Goal: Navigation & Orientation: Find specific page/section

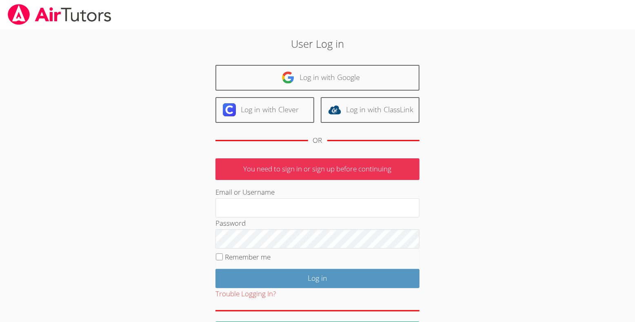
type input "[EMAIL_ADDRESS][DOMAIN_NAME]"
click at [220, 260] on input "Remember me" at bounding box center [219, 257] width 7 height 7
checkbox input "true"
click at [290, 300] on div "Trouble Logging In?" at bounding box center [318, 294] width 204 height 12
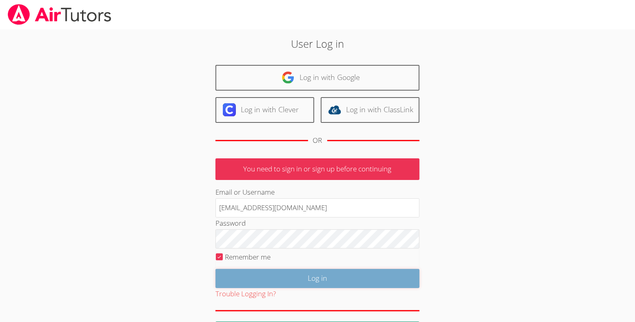
click at [299, 288] on input "Log in" at bounding box center [318, 278] width 204 height 19
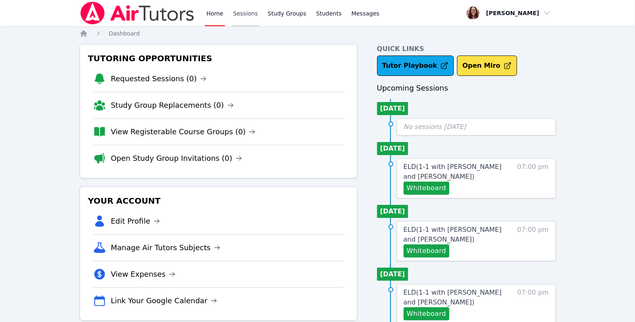
click at [260, 17] on link "Sessions" at bounding box center [245, 13] width 28 height 26
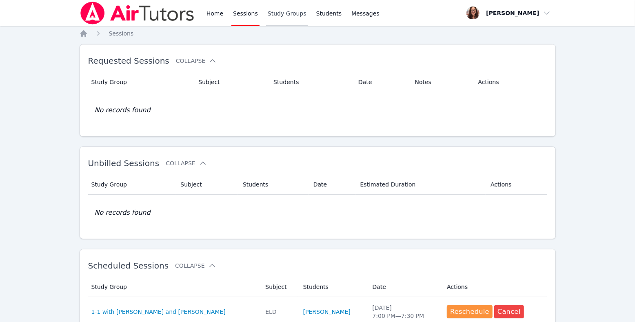
click at [308, 16] on link "Study Groups" at bounding box center [287, 13] width 42 height 26
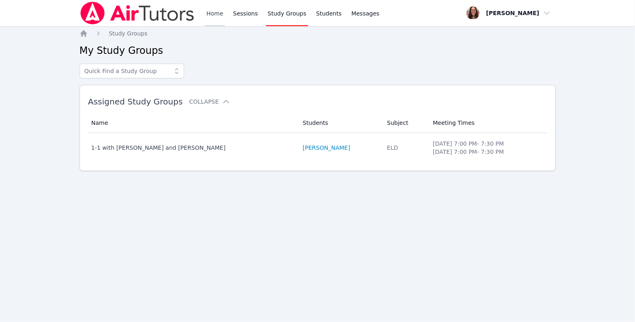
click at [225, 12] on link "Home" at bounding box center [215, 13] width 20 height 26
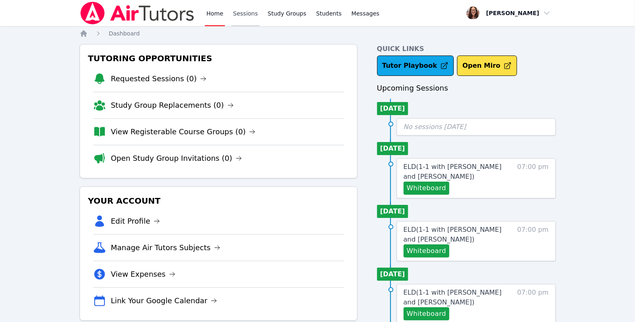
click at [260, 14] on link "Sessions" at bounding box center [245, 13] width 28 height 26
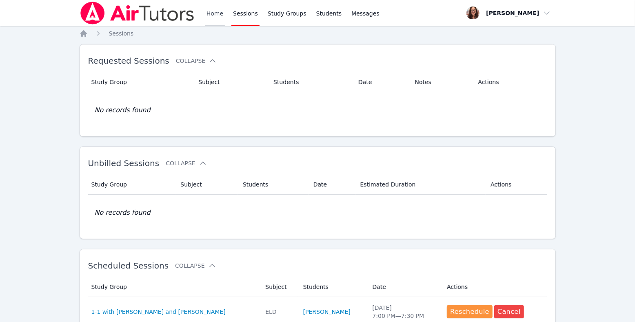
click at [225, 16] on link "Home" at bounding box center [215, 13] width 20 height 26
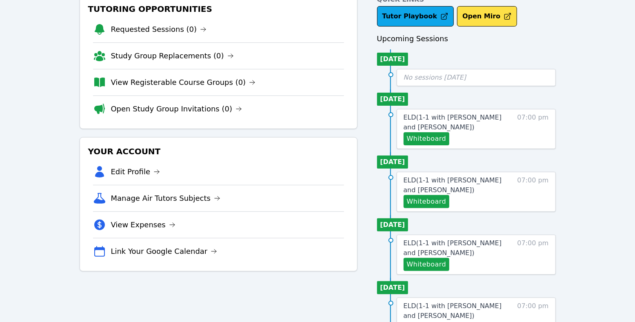
scroll to position [56, 0]
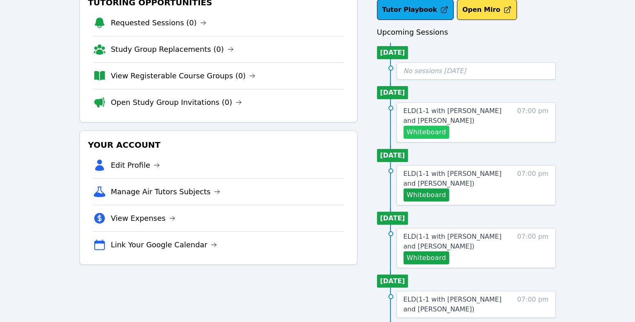
click at [450, 139] on button "Whiteboard" at bounding box center [427, 132] width 46 height 13
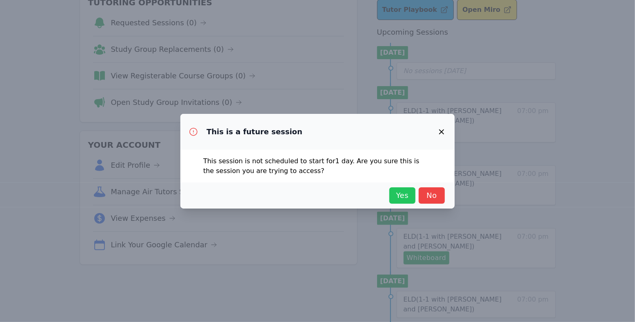
click at [412, 201] on span "Yes" at bounding box center [403, 195] width 18 height 11
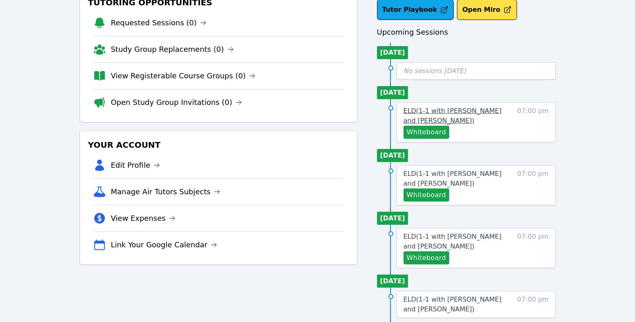
click at [453, 125] on span "ELD ( 1-1 with Eleanor Hakakian and Michelle Bermas )" at bounding box center [453, 116] width 98 height 18
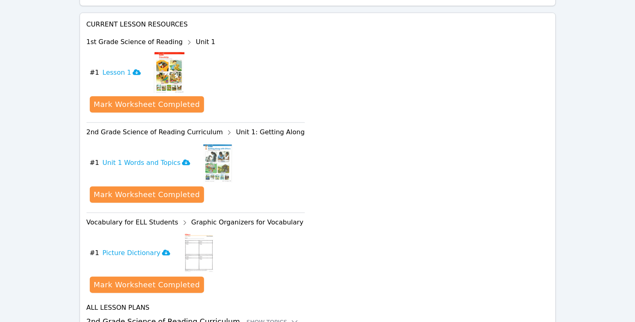
scroll to position [368, 0]
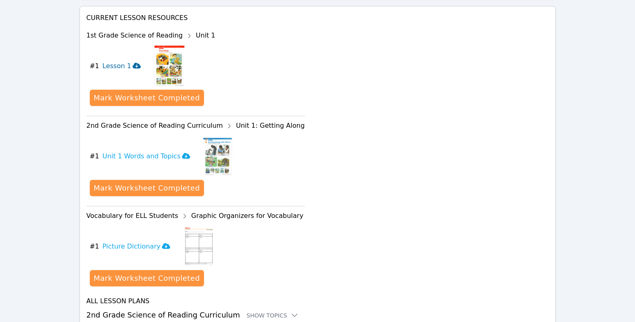
click at [141, 69] on icon at bounding box center [137, 66] width 8 height 6
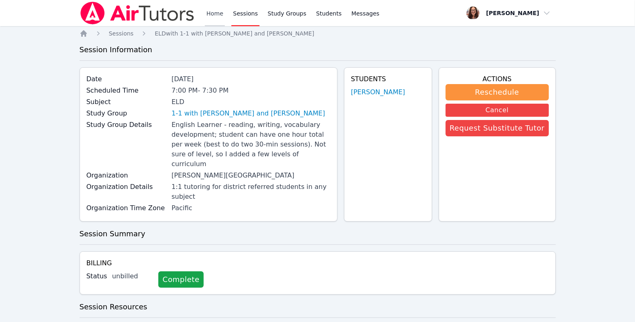
click at [225, 16] on link "Home" at bounding box center [215, 13] width 20 height 26
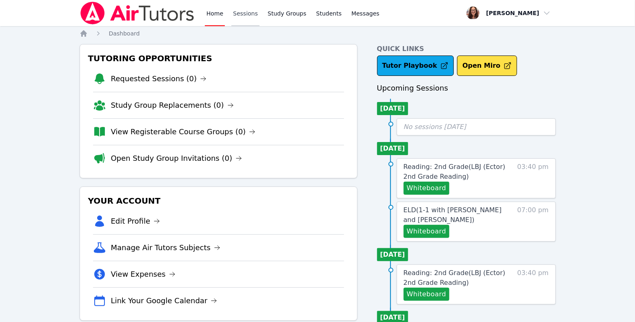
click at [260, 17] on link "Sessions" at bounding box center [245, 13] width 28 height 26
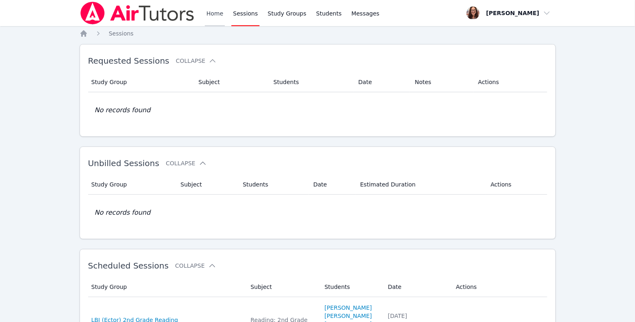
click at [225, 13] on link "Home" at bounding box center [215, 13] width 20 height 26
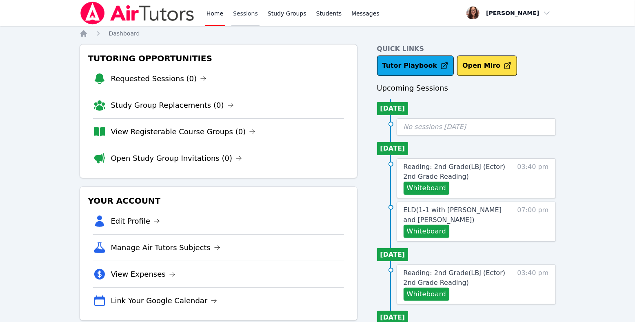
click at [260, 18] on link "Sessions" at bounding box center [245, 13] width 28 height 26
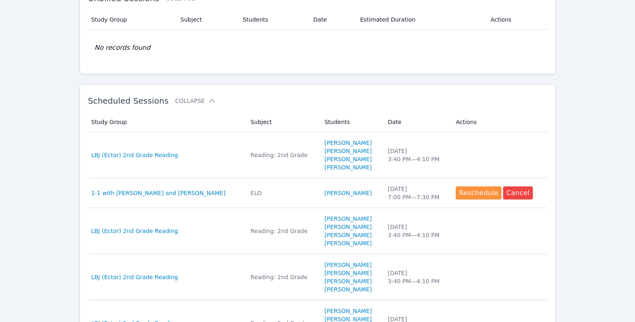
scroll to position [167, 0]
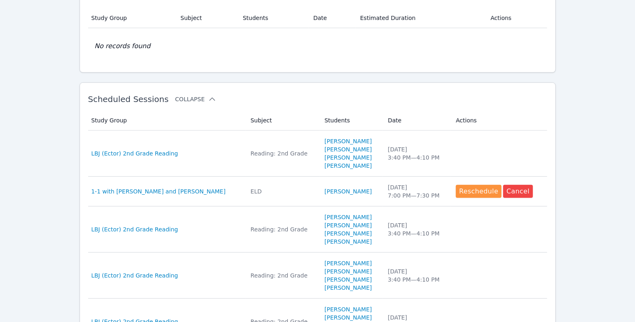
click at [216, 103] on button "Collapse" at bounding box center [195, 99] width 41 height 8
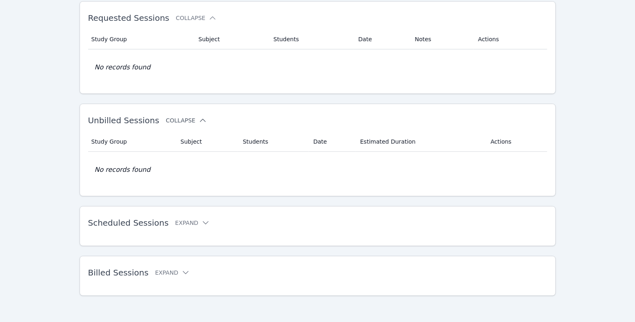
click at [200, 116] on button "Collapse" at bounding box center [186, 120] width 41 height 8
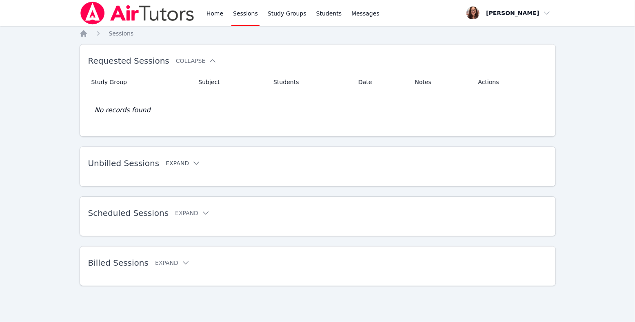
click at [200, 159] on button "Expand" at bounding box center [183, 163] width 35 height 8
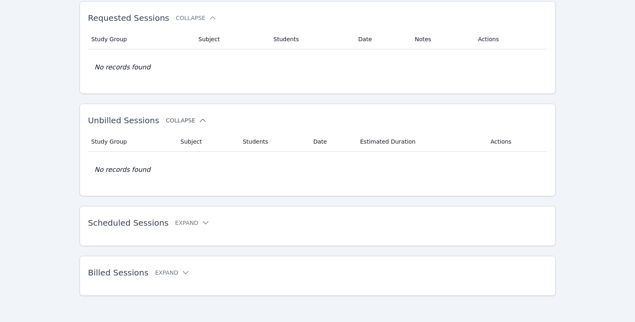
scroll to position [133, 0]
click at [207, 219] on button "Expand" at bounding box center [192, 223] width 35 height 8
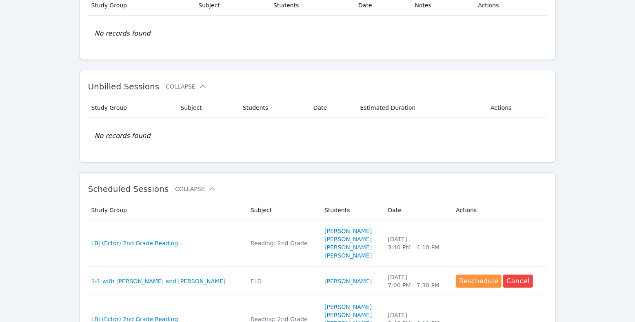
scroll to position [0, 0]
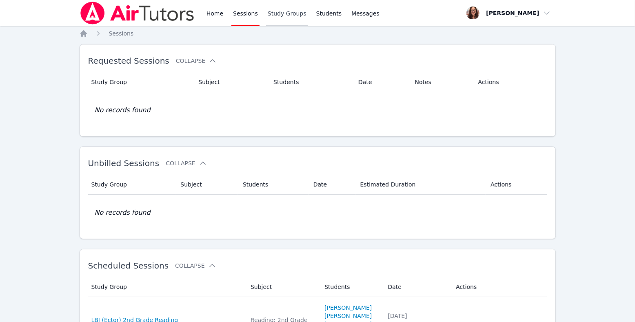
click at [308, 19] on link "Study Groups" at bounding box center [287, 13] width 42 height 26
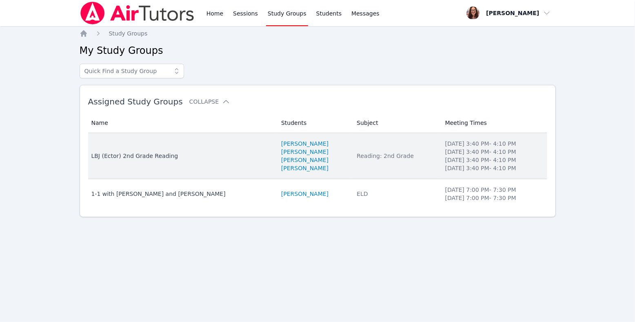
click at [175, 160] on div "LBJ (Ector) 2nd Grade Reading" at bounding box center [181, 156] width 180 height 8
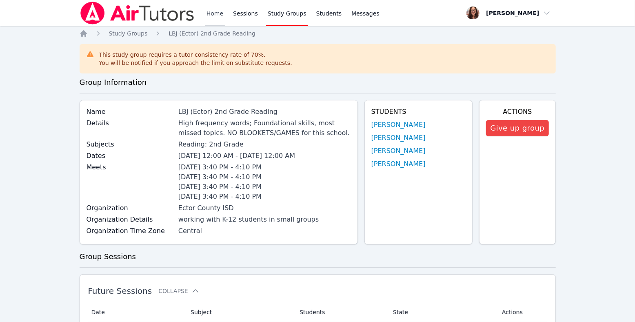
click at [225, 17] on link "Home" at bounding box center [215, 13] width 20 height 26
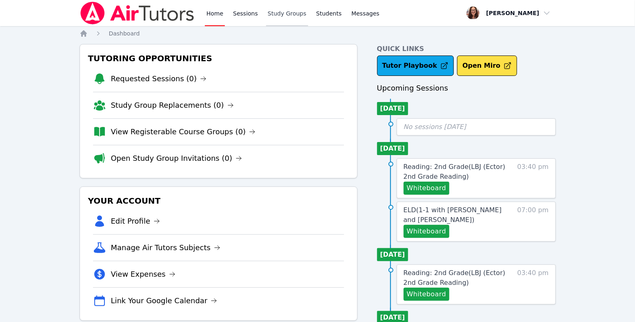
click at [308, 16] on link "Study Groups" at bounding box center [287, 13] width 42 height 26
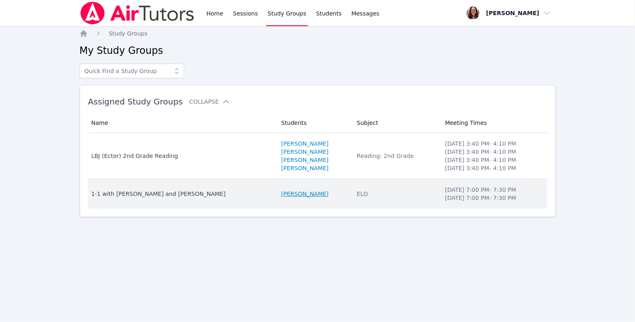
click at [295, 198] on link "[PERSON_NAME]" at bounding box center [304, 194] width 47 height 8
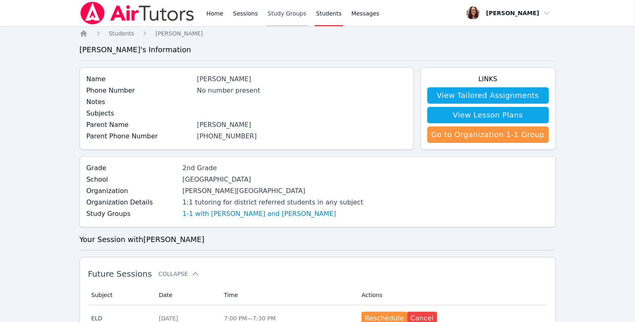
click at [308, 18] on link "Study Groups" at bounding box center [287, 13] width 42 height 26
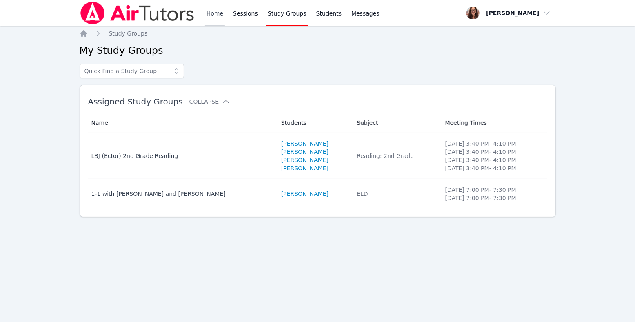
click at [225, 16] on link "Home" at bounding box center [215, 13] width 20 height 26
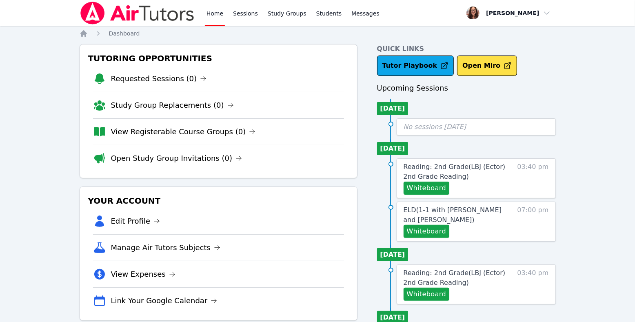
click at [225, 14] on link "Home" at bounding box center [215, 13] width 20 height 26
click at [441, 195] on button "Whiteboard" at bounding box center [427, 188] width 46 height 13
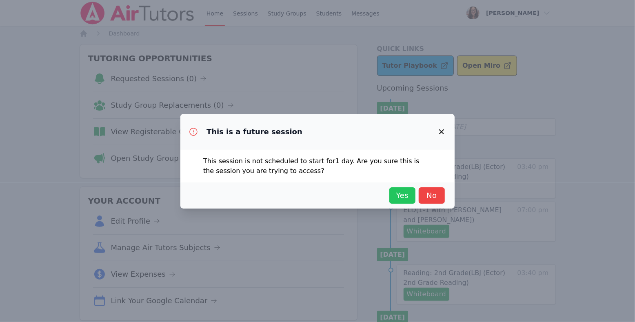
click at [412, 201] on span "Yes" at bounding box center [403, 195] width 18 height 11
